Goal: Obtain resource: Download file/media

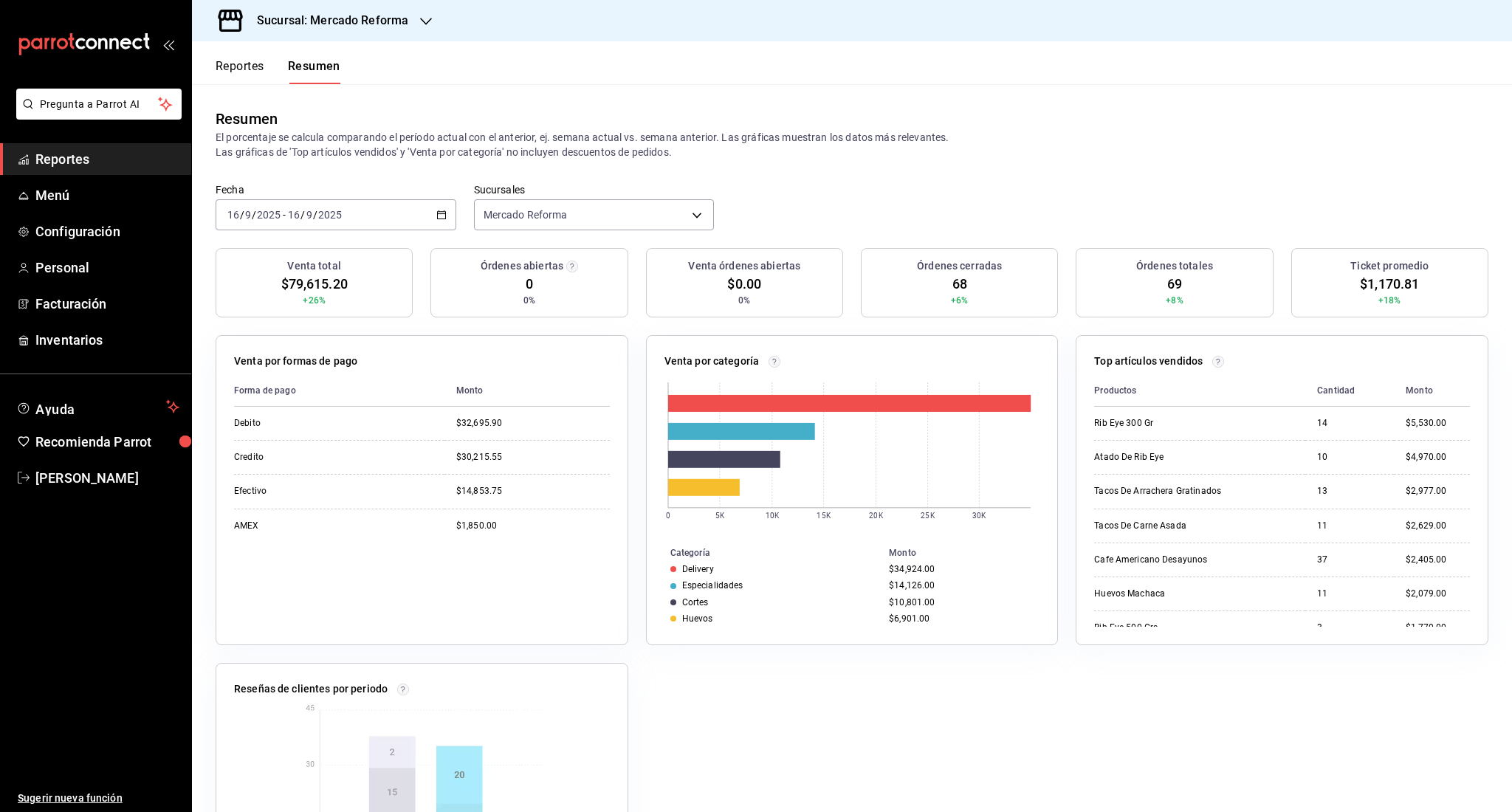
scroll to position [145, 0]
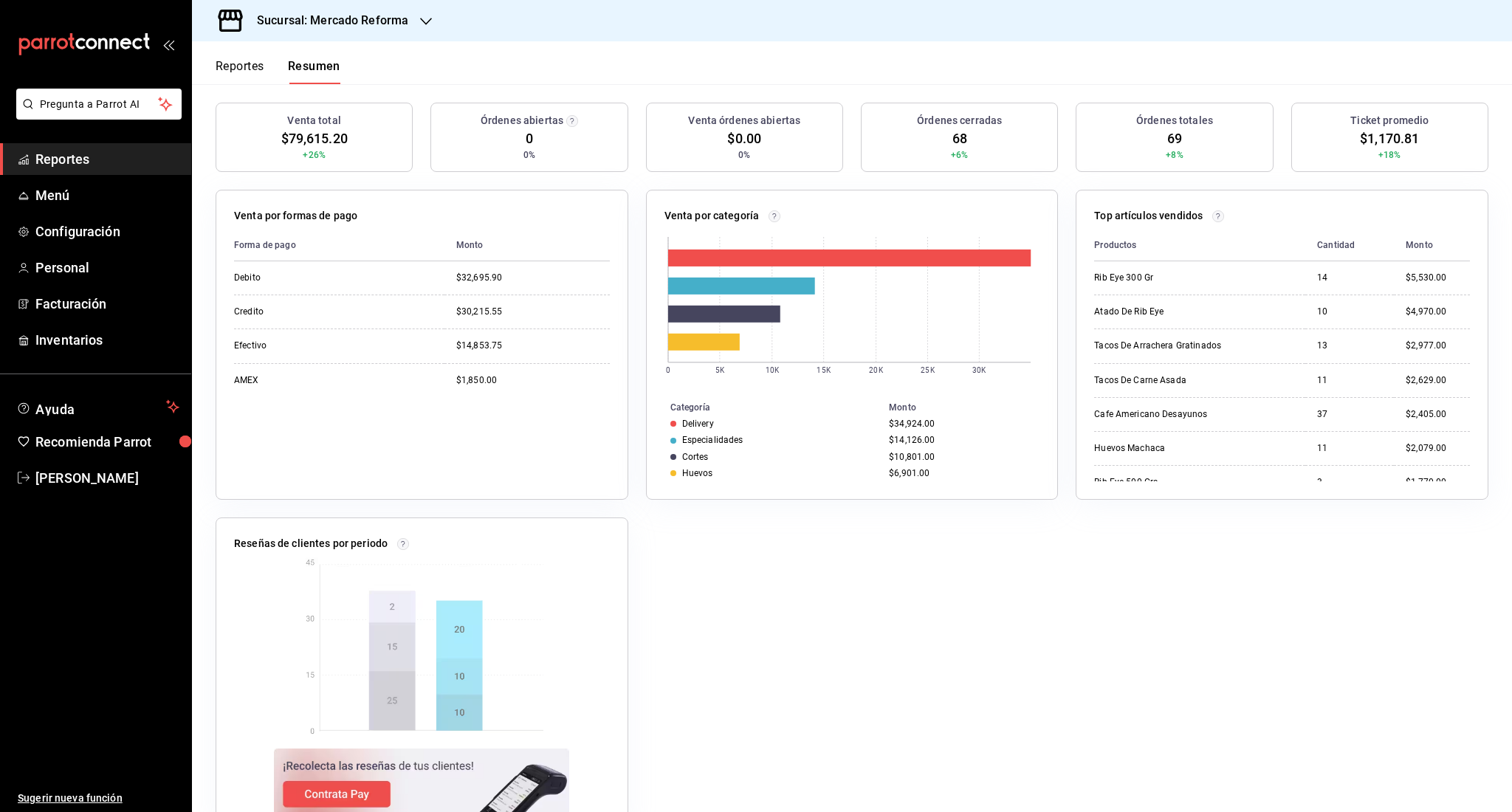
click at [73, 161] on span "Reportes" at bounding box center [107, 158] width 144 height 20
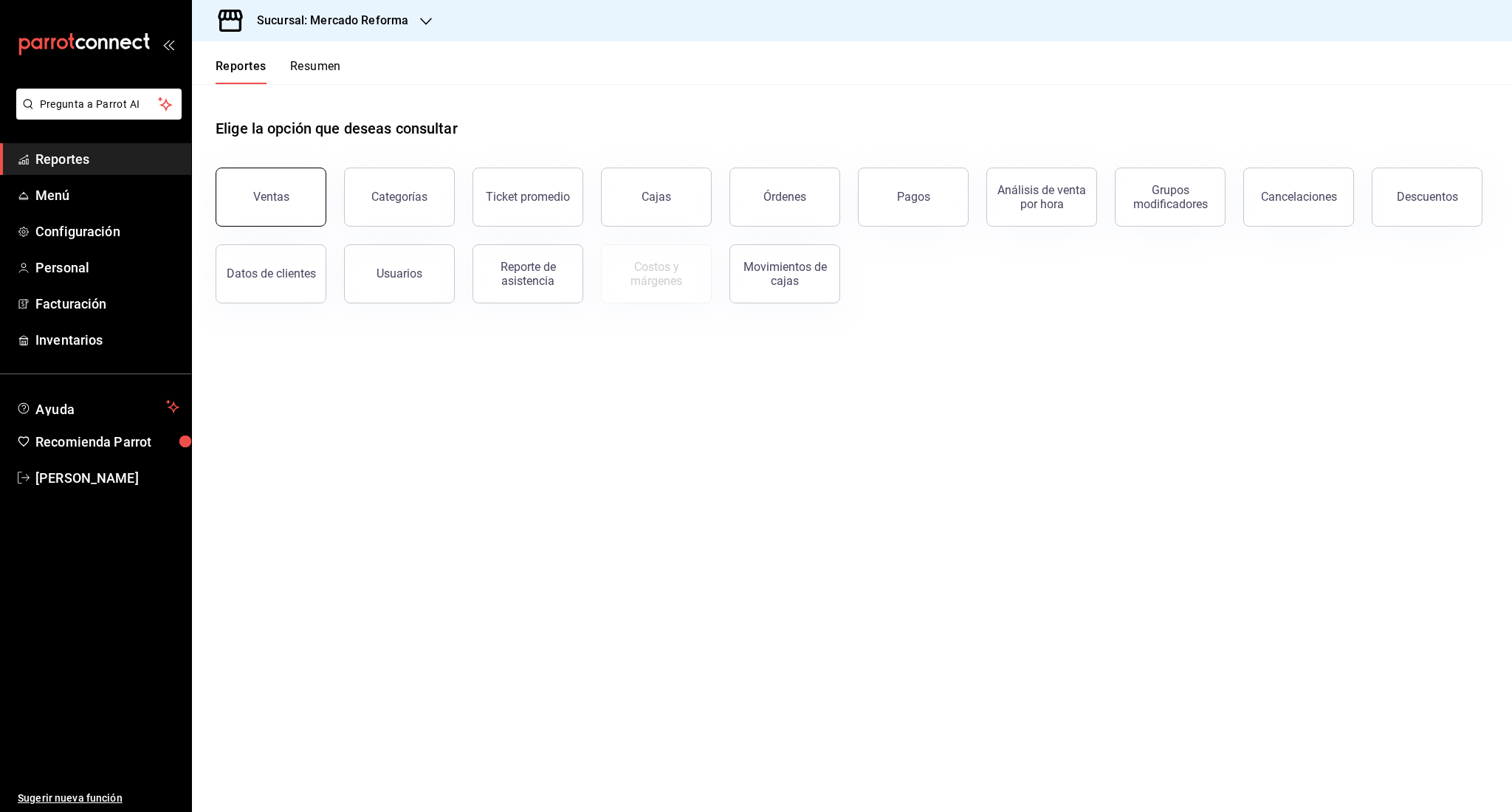
click at [294, 188] on button "Ventas" at bounding box center [270, 197] width 111 height 59
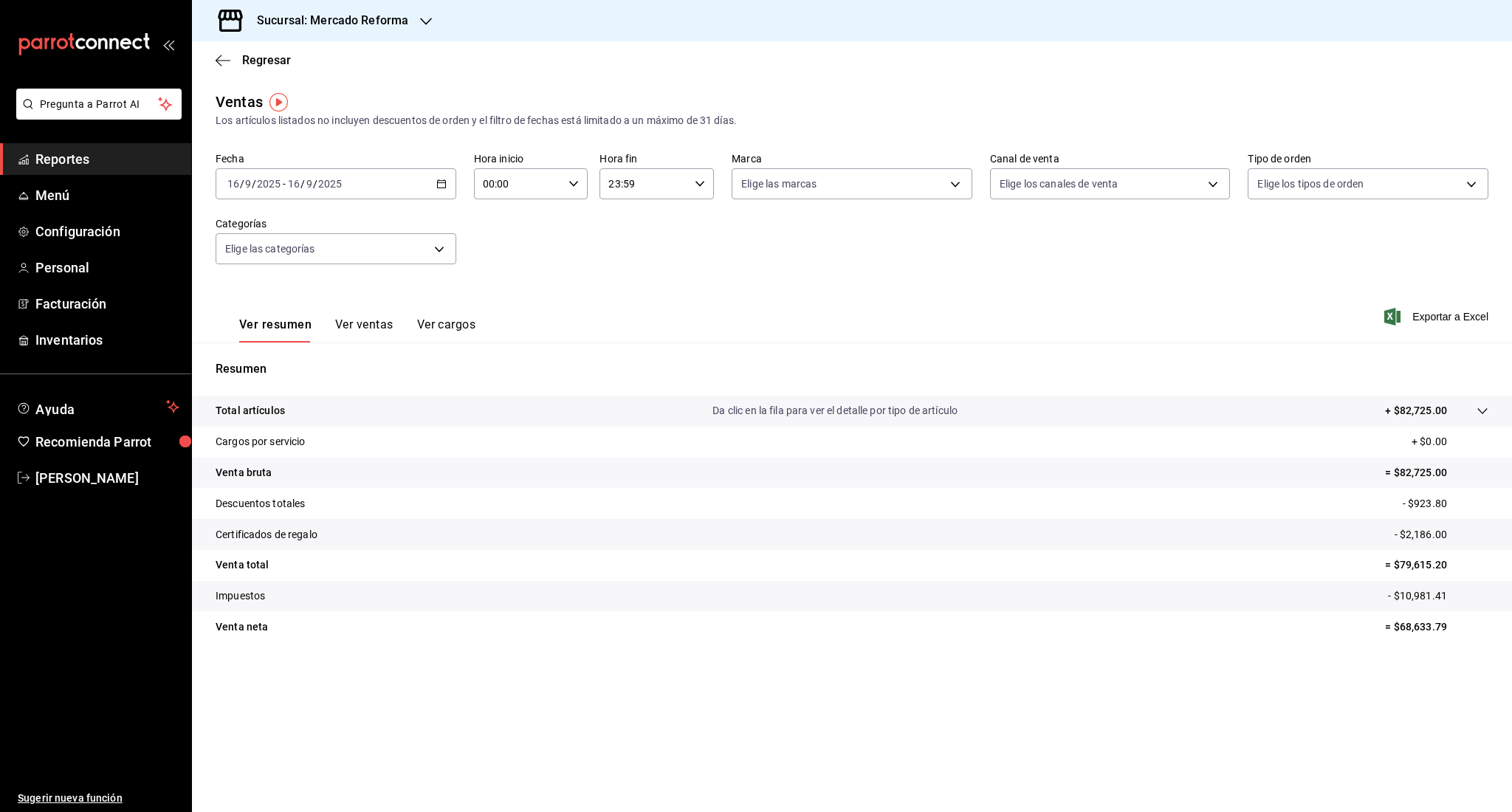
click at [332, 192] on div "[DATE] [DATE] - [DATE] [DATE]" at bounding box center [335, 183] width 241 height 31
click at [272, 354] on span "Rango de fechas" at bounding box center [285, 361] width 115 height 16
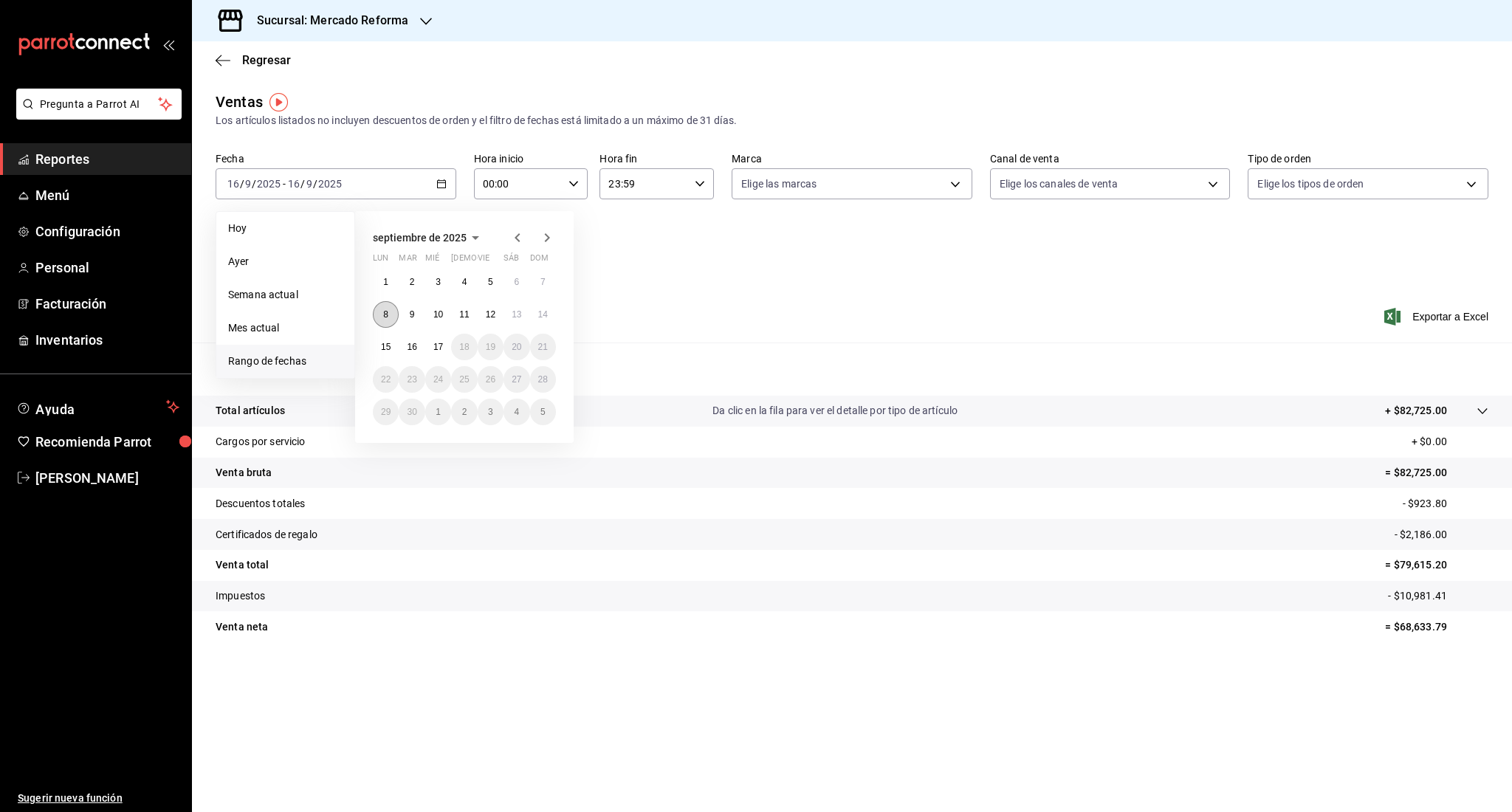
click at [378, 310] on button "8" at bounding box center [386, 314] width 26 height 26
click at [546, 318] on abbr "14" at bounding box center [542, 314] width 10 height 10
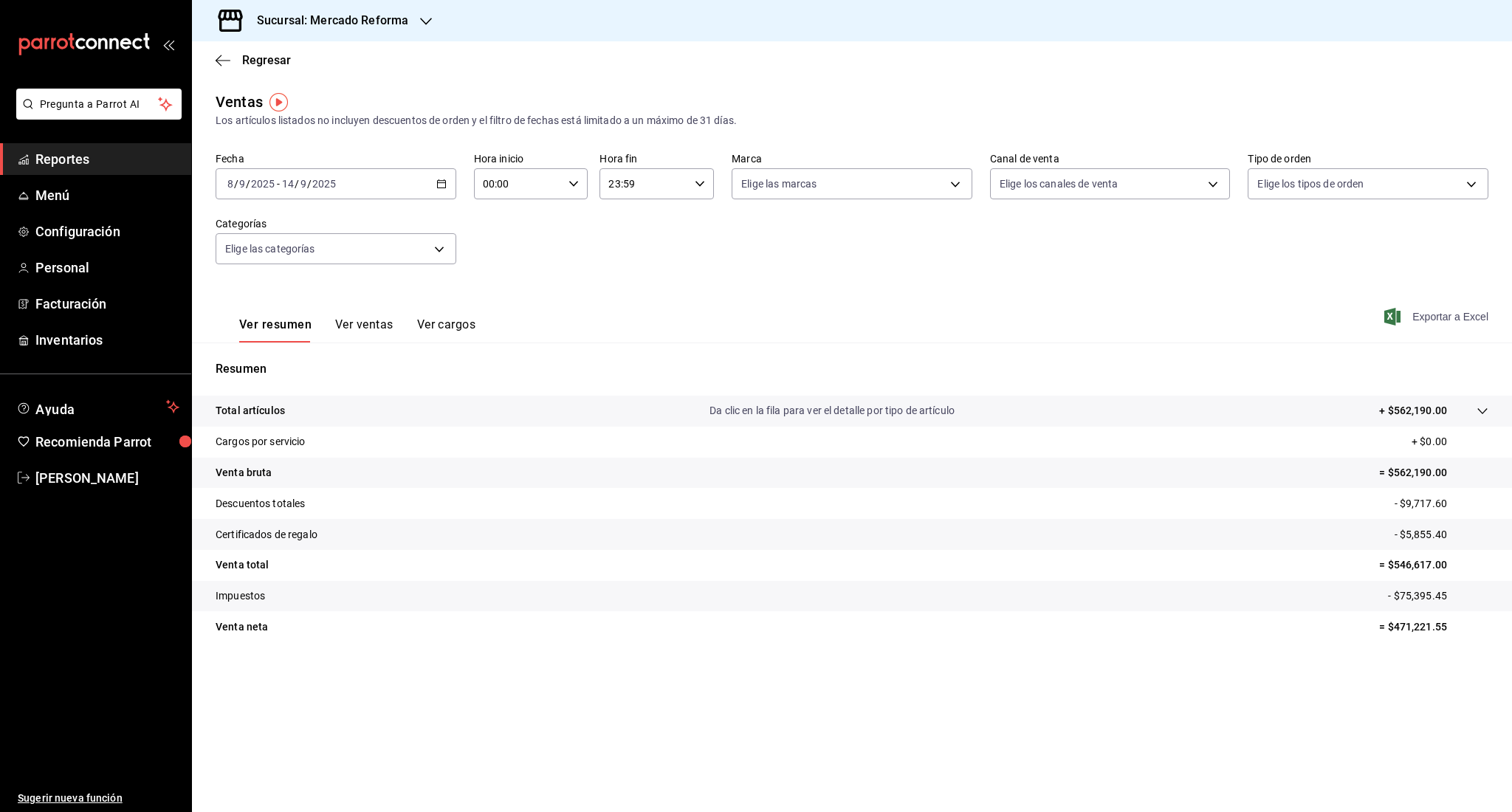
click at [1437, 323] on span "Exportar a Excel" at bounding box center [1438, 317] width 102 height 18
click at [88, 164] on span "Reportes" at bounding box center [107, 158] width 144 height 20
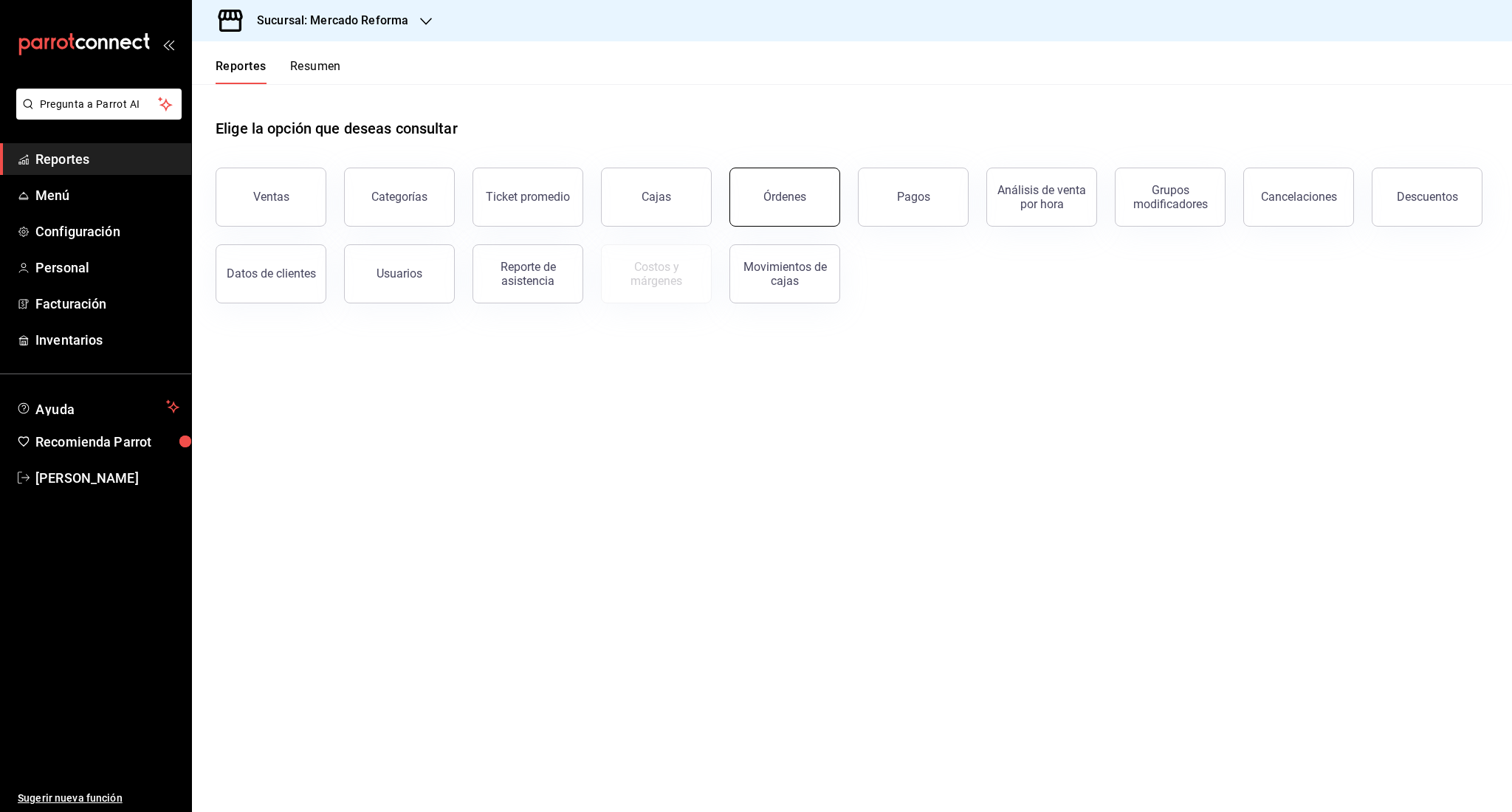
click at [767, 183] on button "Órdenes" at bounding box center [785, 197] width 111 height 59
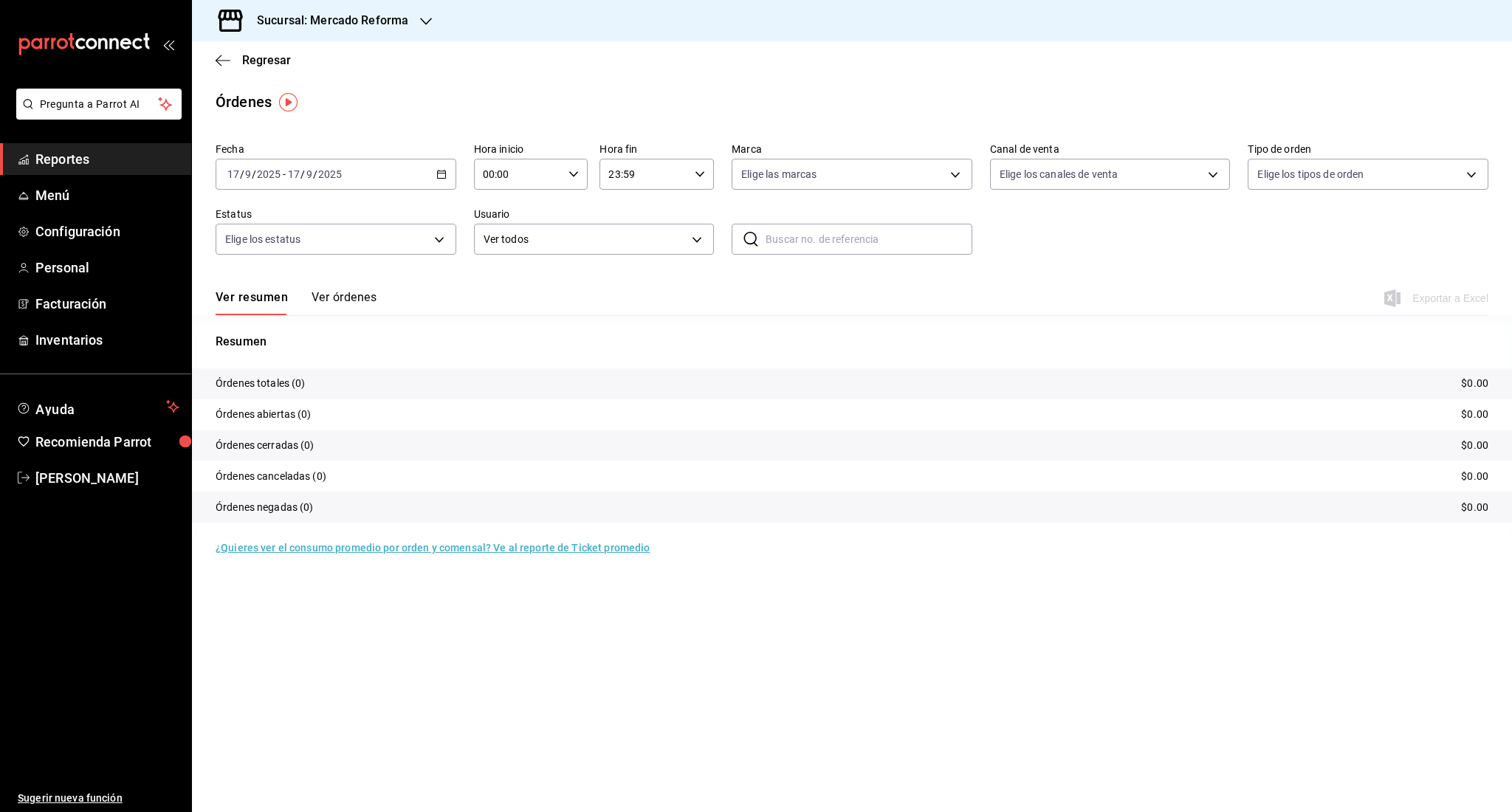
click at [376, 183] on div "[DATE] [DATE] - [DATE] [DATE]" at bounding box center [335, 173] width 241 height 31
click at [295, 375] on li "Rango de fechas" at bounding box center [285, 385] width 138 height 33
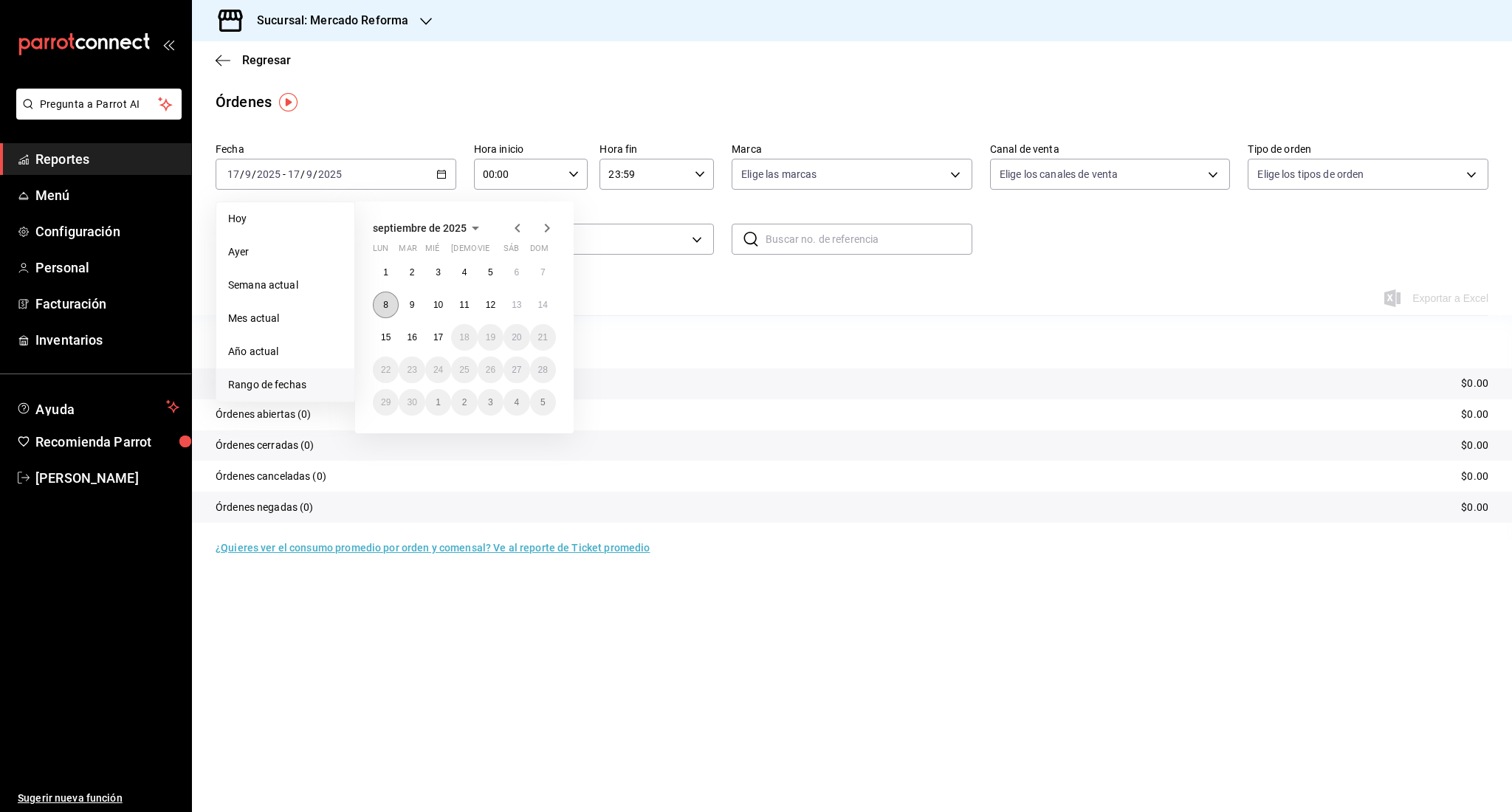
click at [388, 309] on button "8" at bounding box center [386, 304] width 26 height 26
click at [388, 349] on button "15" at bounding box center [386, 337] width 26 height 26
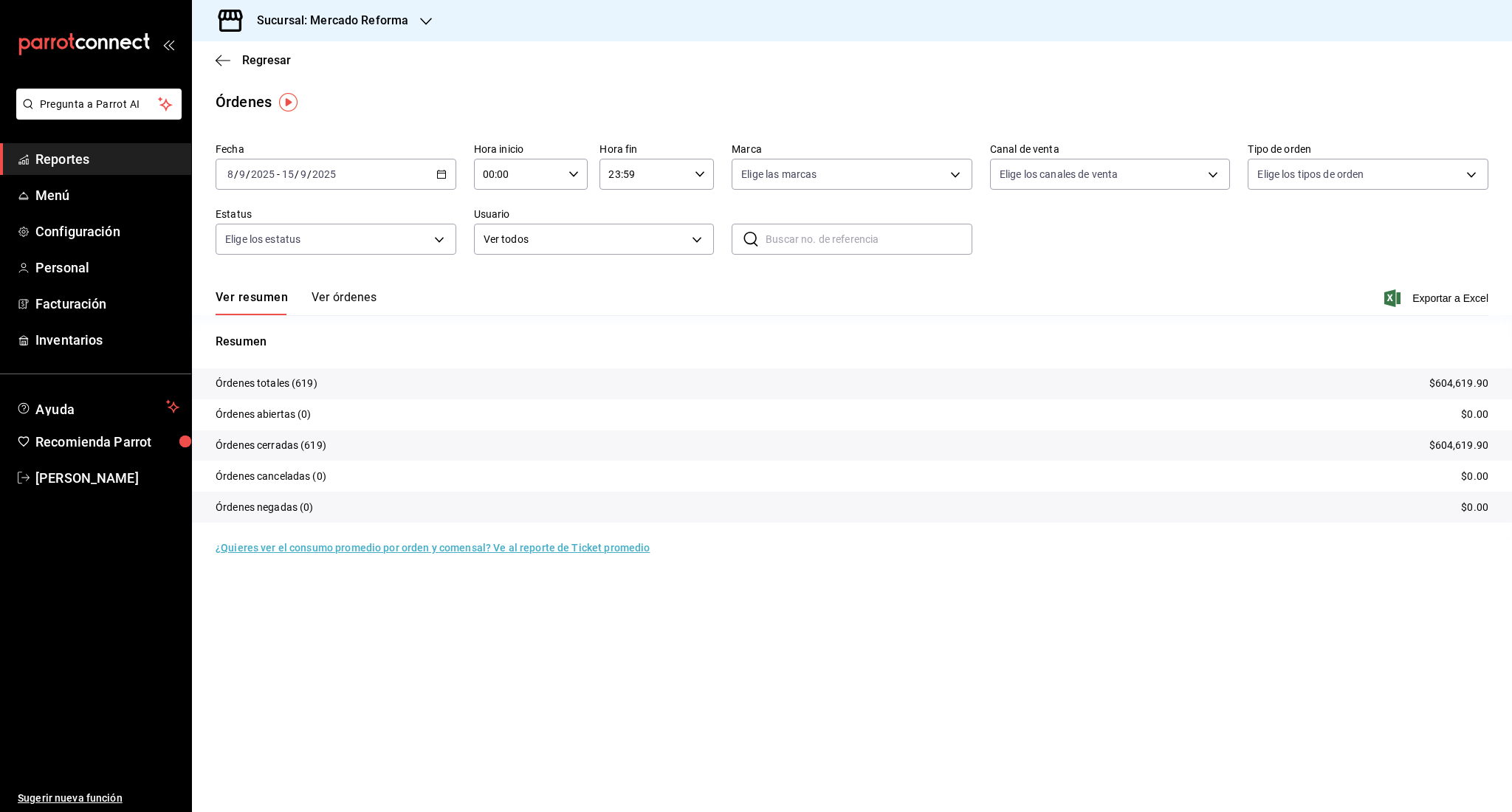
click at [326, 169] on input "2025" at bounding box center [324, 173] width 25 height 11
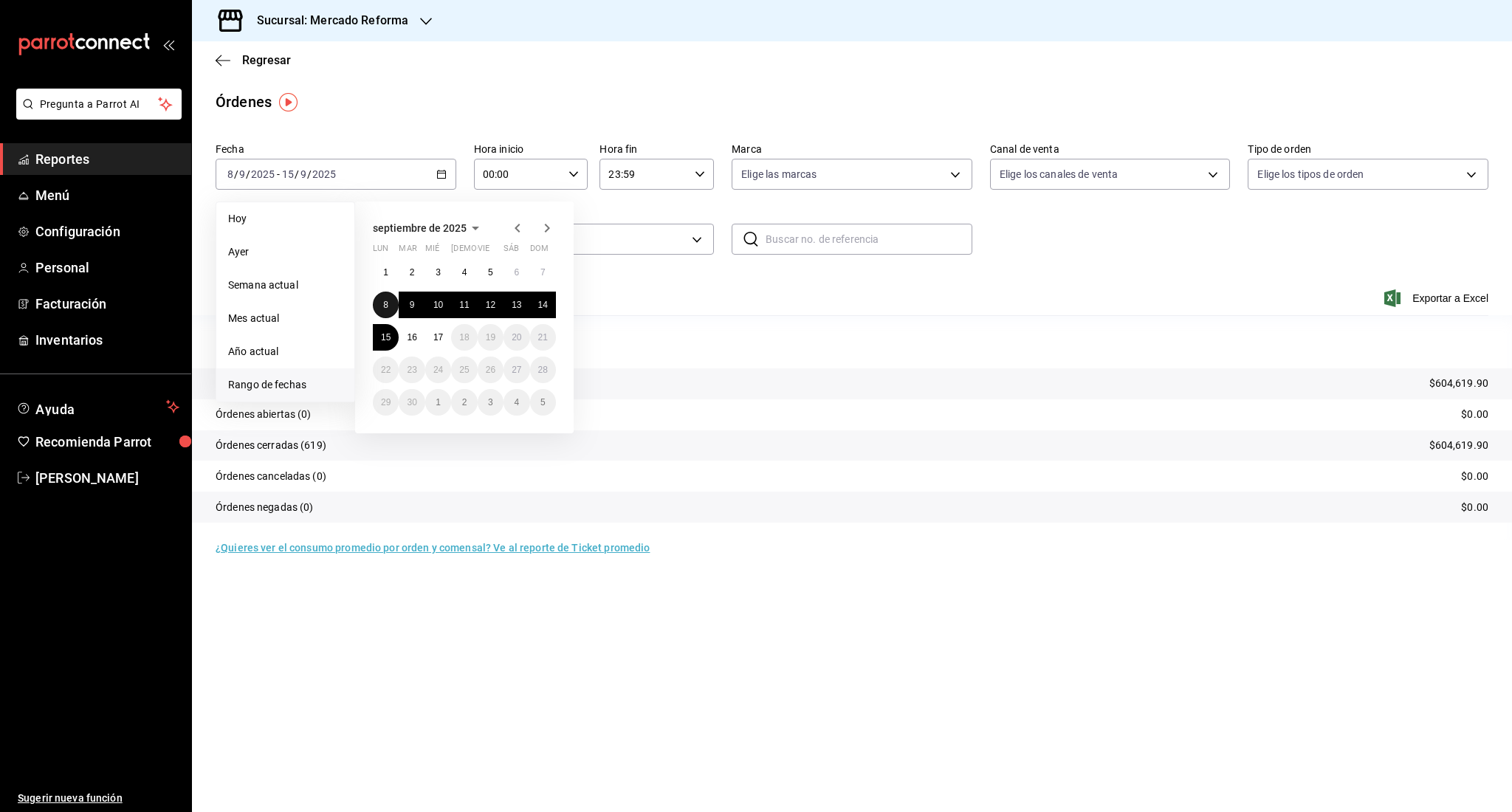
click at [381, 303] on button "8" at bounding box center [386, 304] width 26 height 26
click at [536, 308] on button "14" at bounding box center [543, 304] width 26 height 26
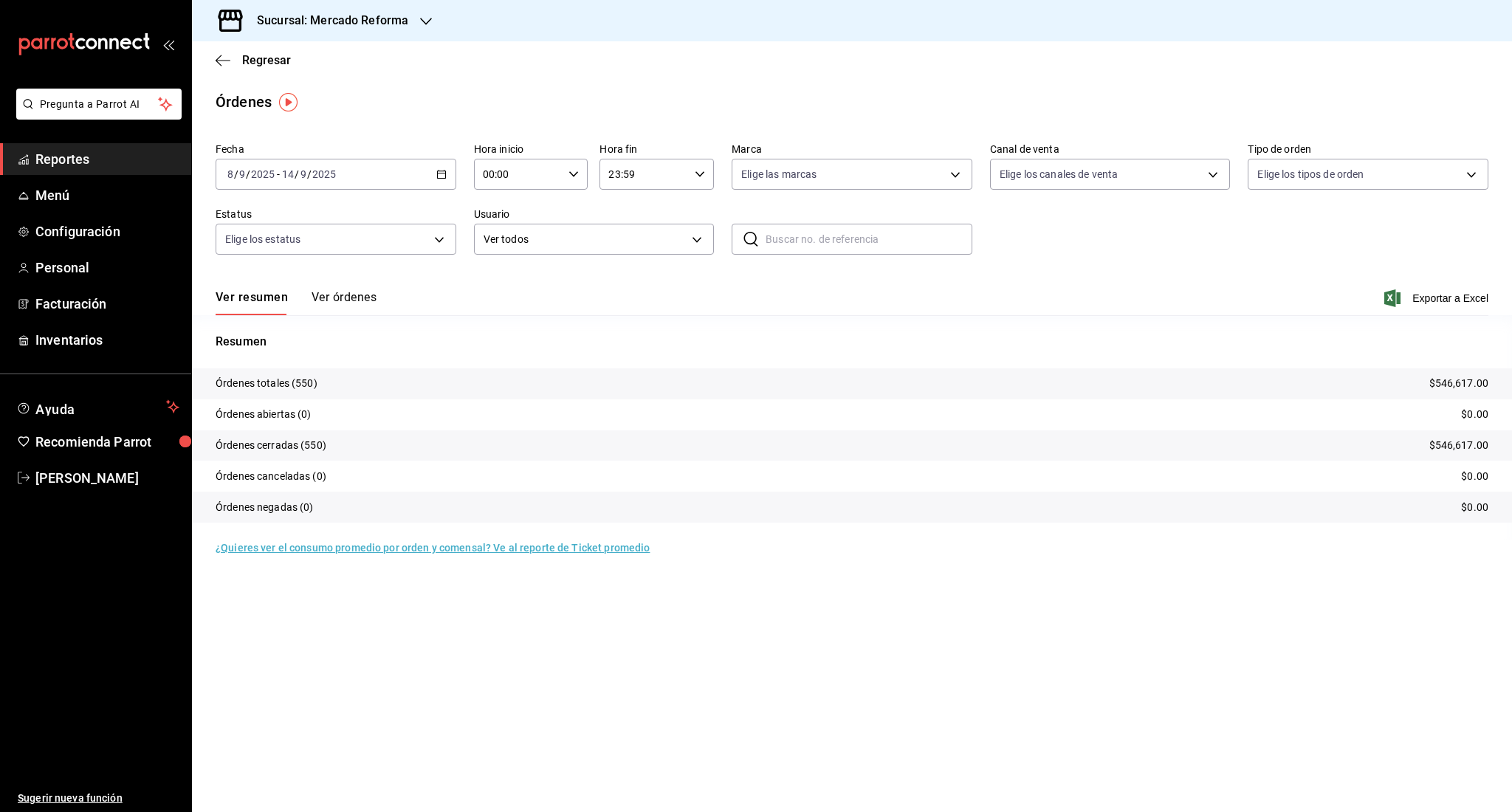
click at [511, 506] on tr "Órdenes negadas (0) $0.00" at bounding box center [851, 507] width 1320 height 31
click at [60, 147] on link "Reportes" at bounding box center [95, 159] width 192 height 32
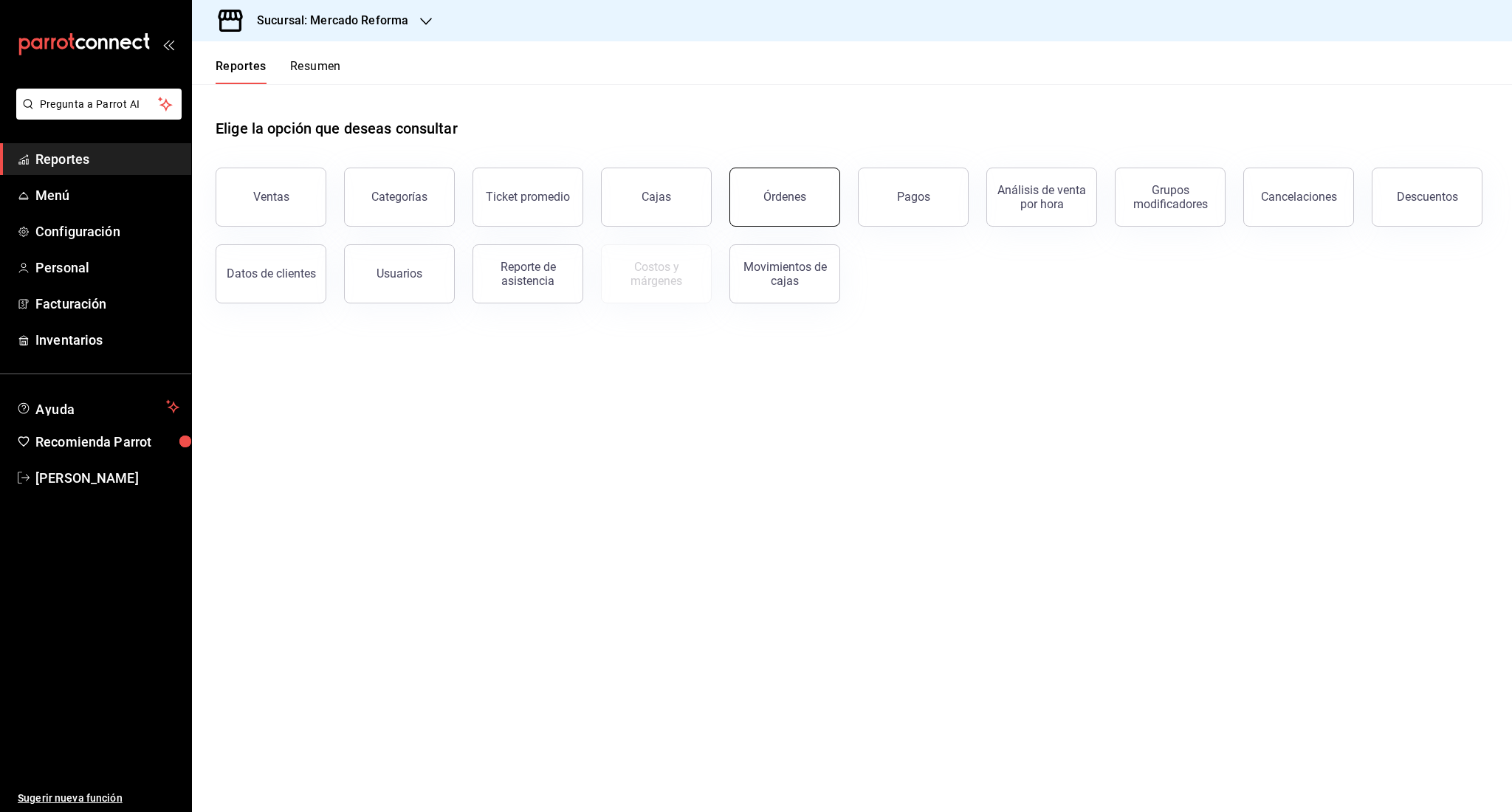
click at [828, 187] on button "Órdenes" at bounding box center [785, 197] width 111 height 59
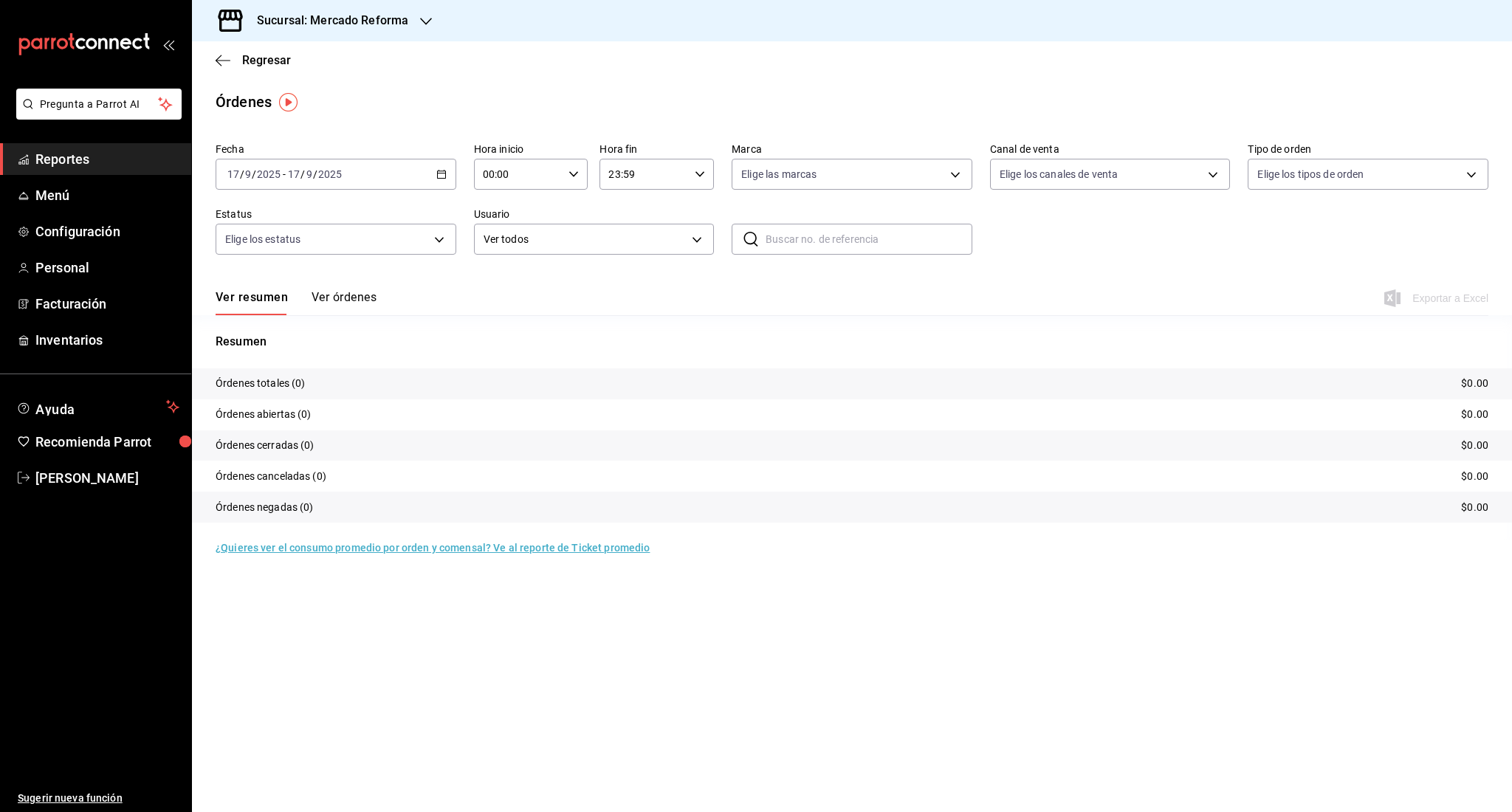
click at [273, 186] on div "[DATE] [DATE] - [DATE] [DATE]" at bounding box center [335, 173] width 241 height 31
click at [284, 377] on span "Rango de fechas" at bounding box center [285, 385] width 115 height 16
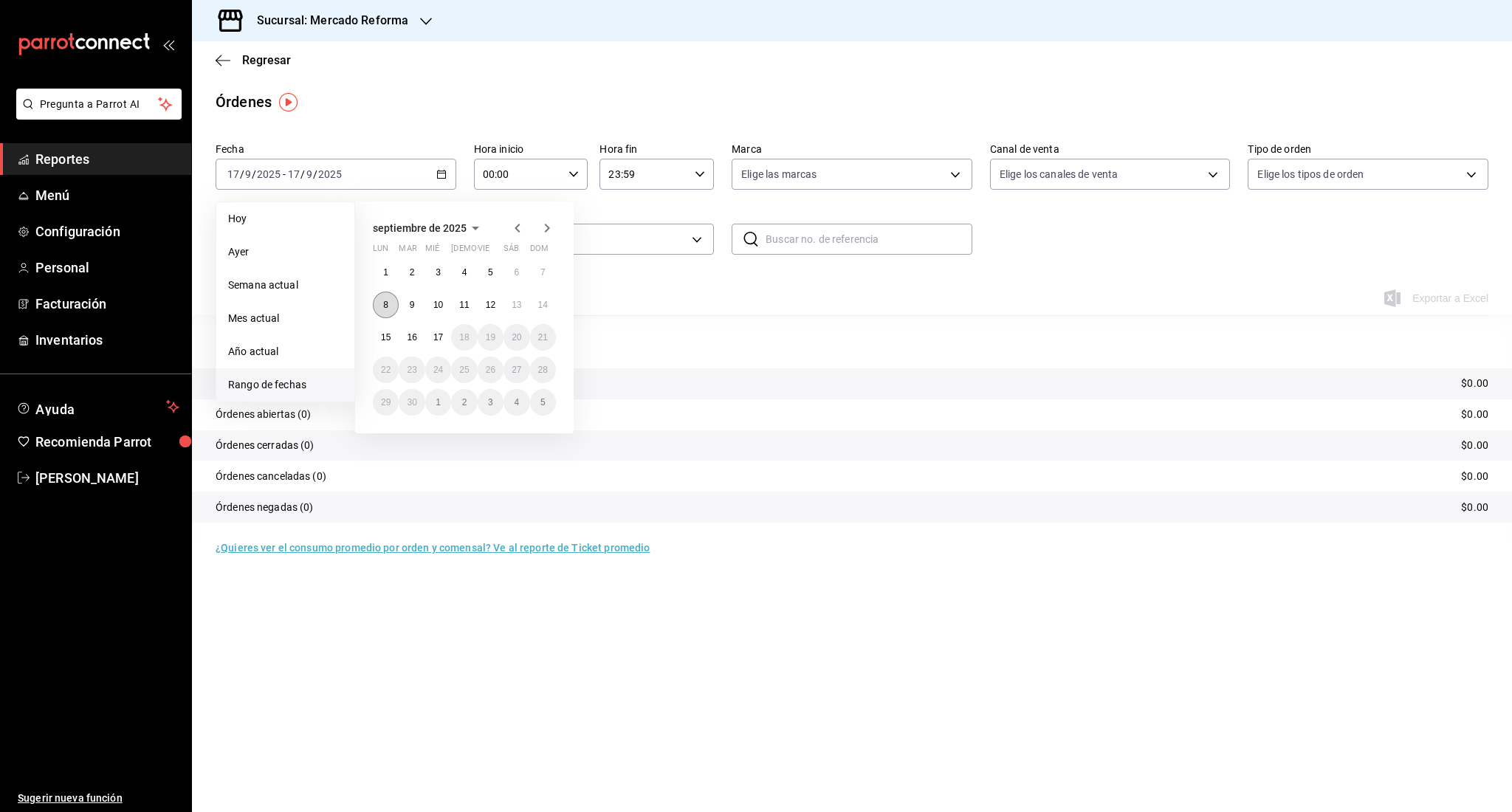
click at [390, 299] on button "8" at bounding box center [386, 304] width 26 height 26
click at [536, 301] on button "14" at bounding box center [543, 304] width 26 height 26
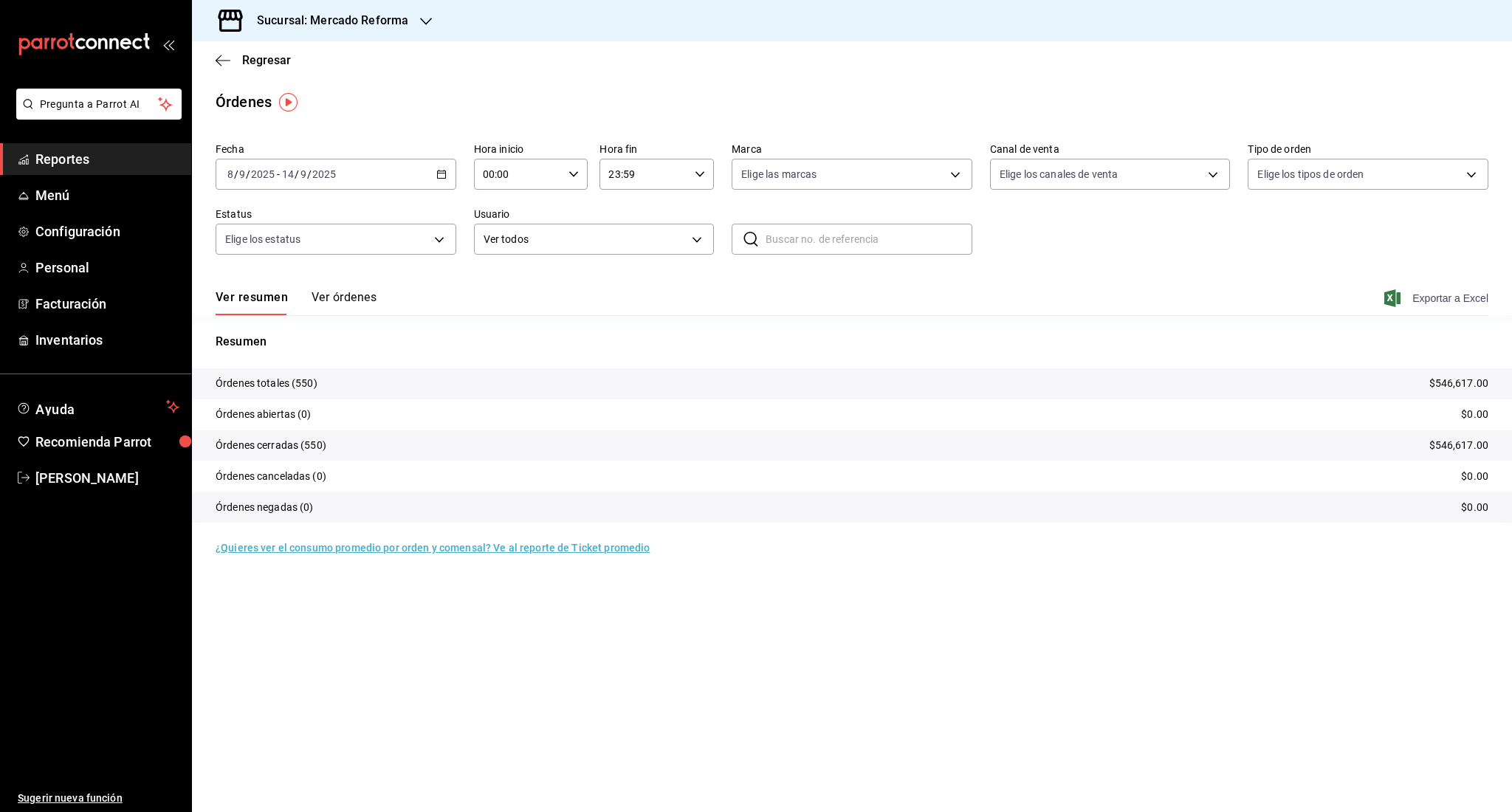
click at [1414, 299] on span "Exportar a Excel" at bounding box center [1438, 298] width 102 height 18
click at [116, 148] on link "Reportes" at bounding box center [95, 159] width 192 height 32
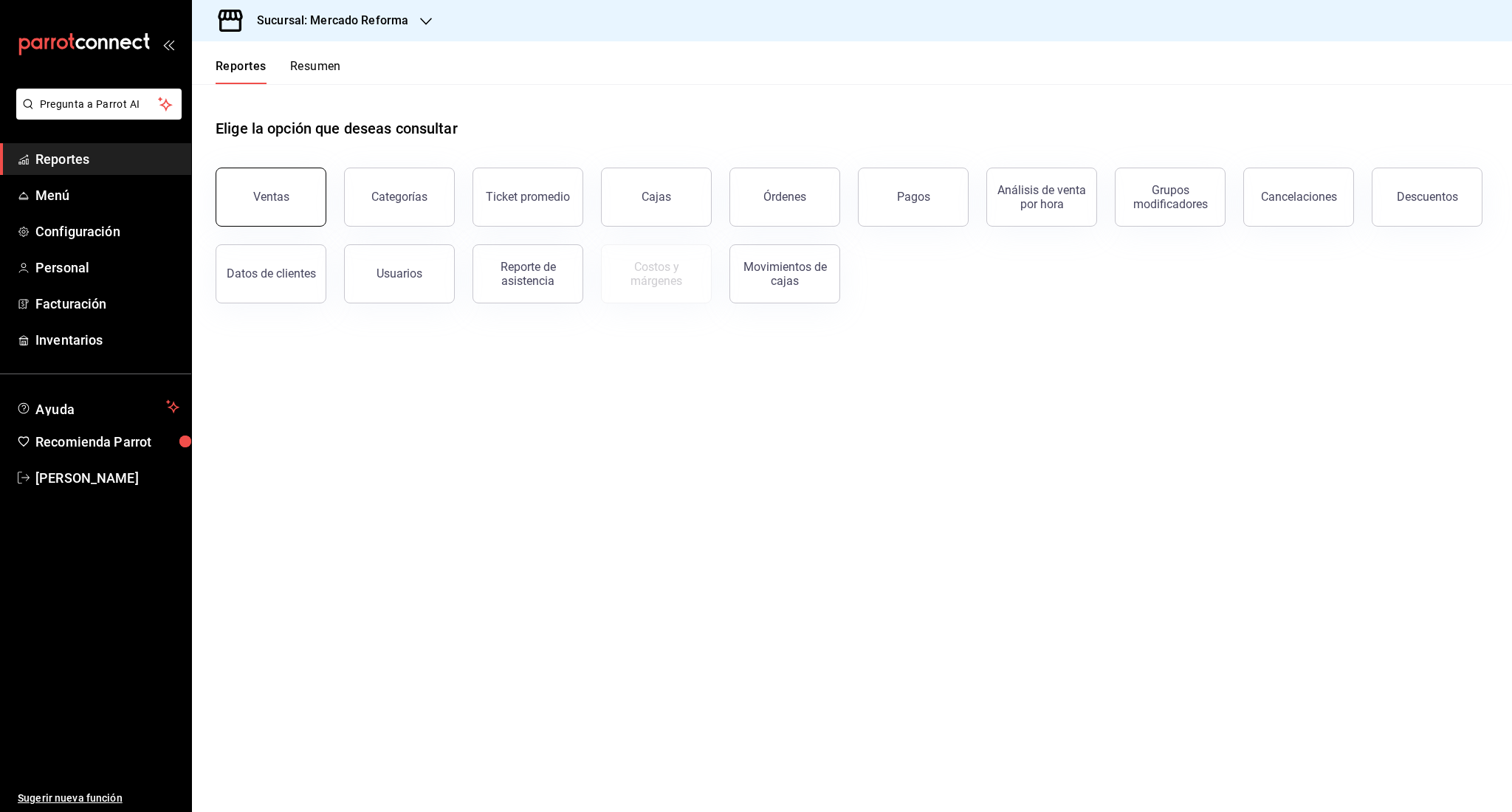
click at [263, 207] on button "Ventas" at bounding box center [270, 197] width 111 height 59
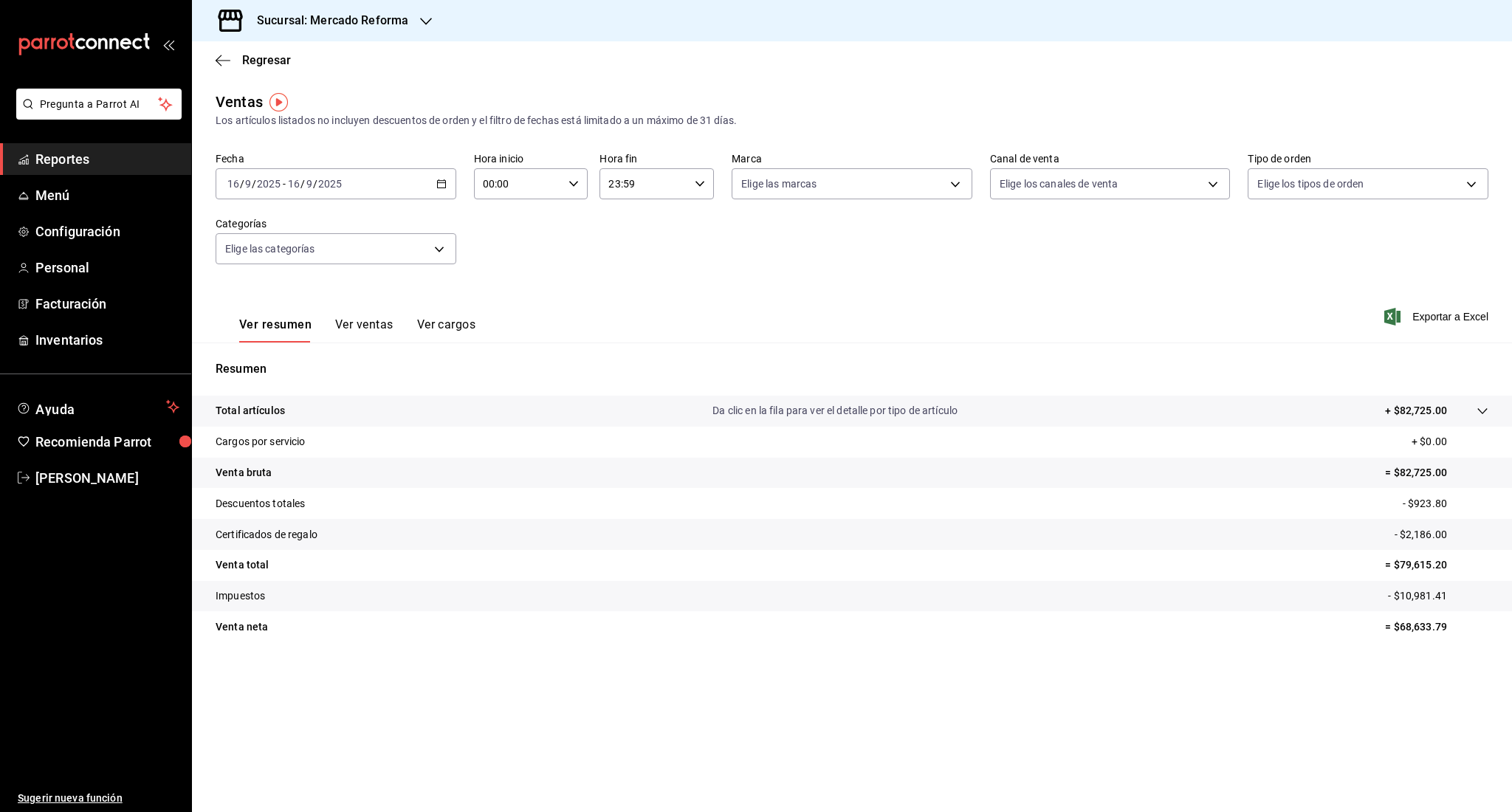
click at [284, 179] on span "-" at bounding box center [284, 183] width 3 height 11
click at [282, 354] on span "Rango de fechas" at bounding box center [285, 361] width 115 height 16
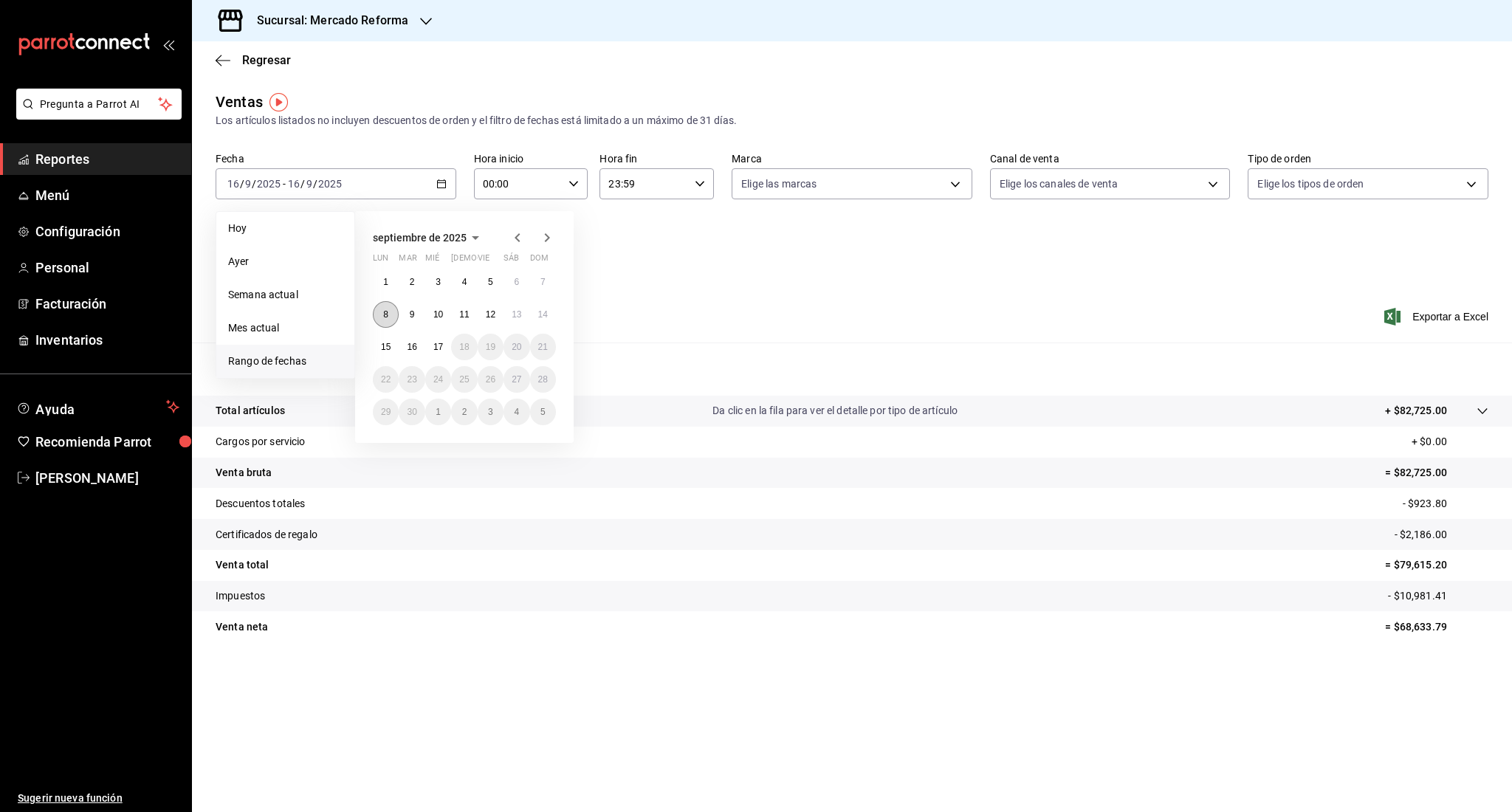
click at [390, 321] on button "8" at bounding box center [386, 314] width 26 height 26
click at [545, 318] on abbr "14" at bounding box center [542, 314] width 10 height 10
